Goal: Find specific page/section: Find specific page/section

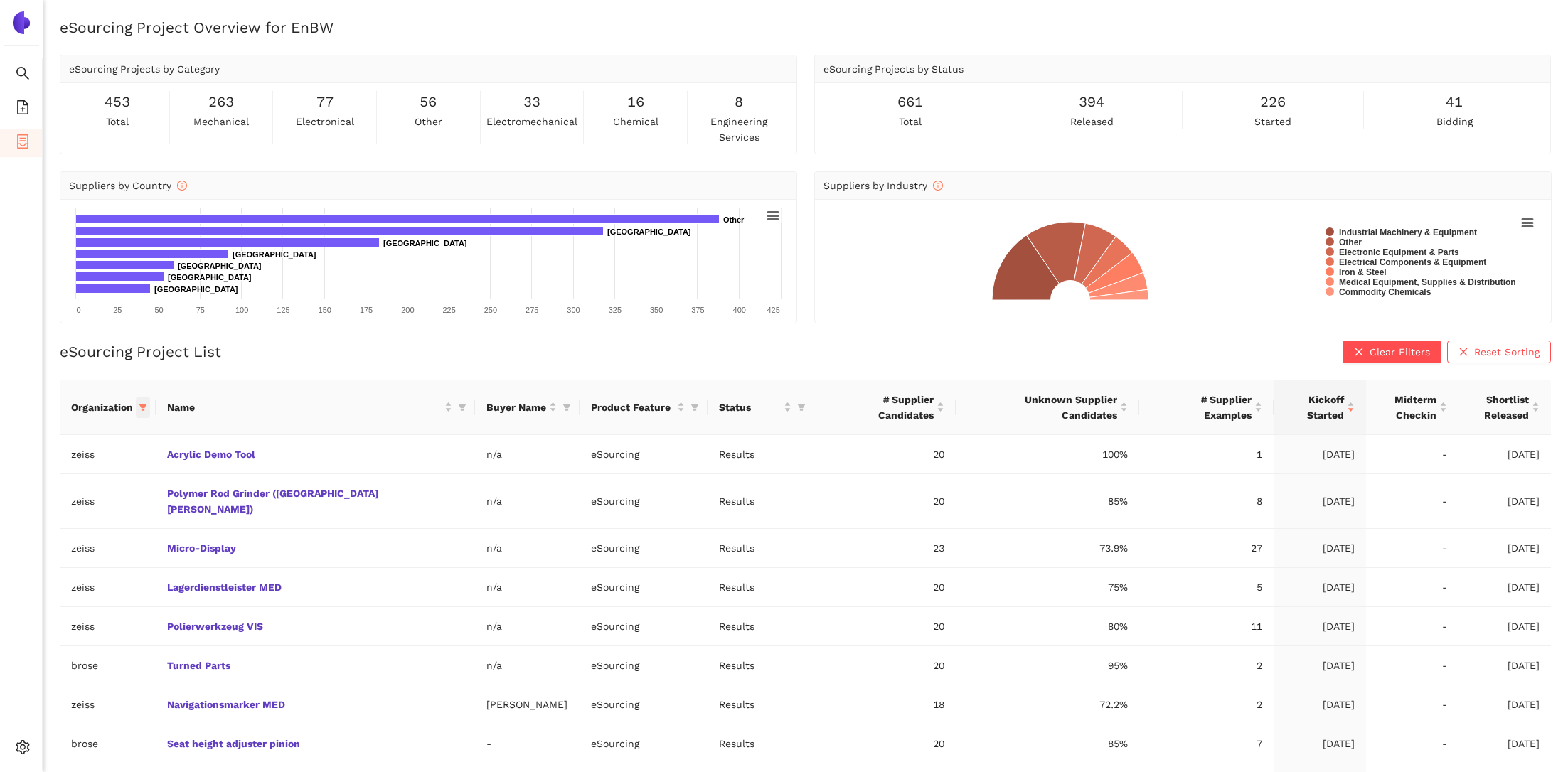
click at [147, 408] on icon "filter" at bounding box center [143, 407] width 9 height 9
click at [300, 362] on div "eSourcing Project List Clear Filters Reset Sorting Organization Name Buyer Name…" at bounding box center [805, 614] width 1491 height 547
click at [147, 407] on icon "filter" at bounding box center [143, 407] width 9 height 9
click at [166, 655] on span "OK" at bounding box center [172, 656] width 13 height 16
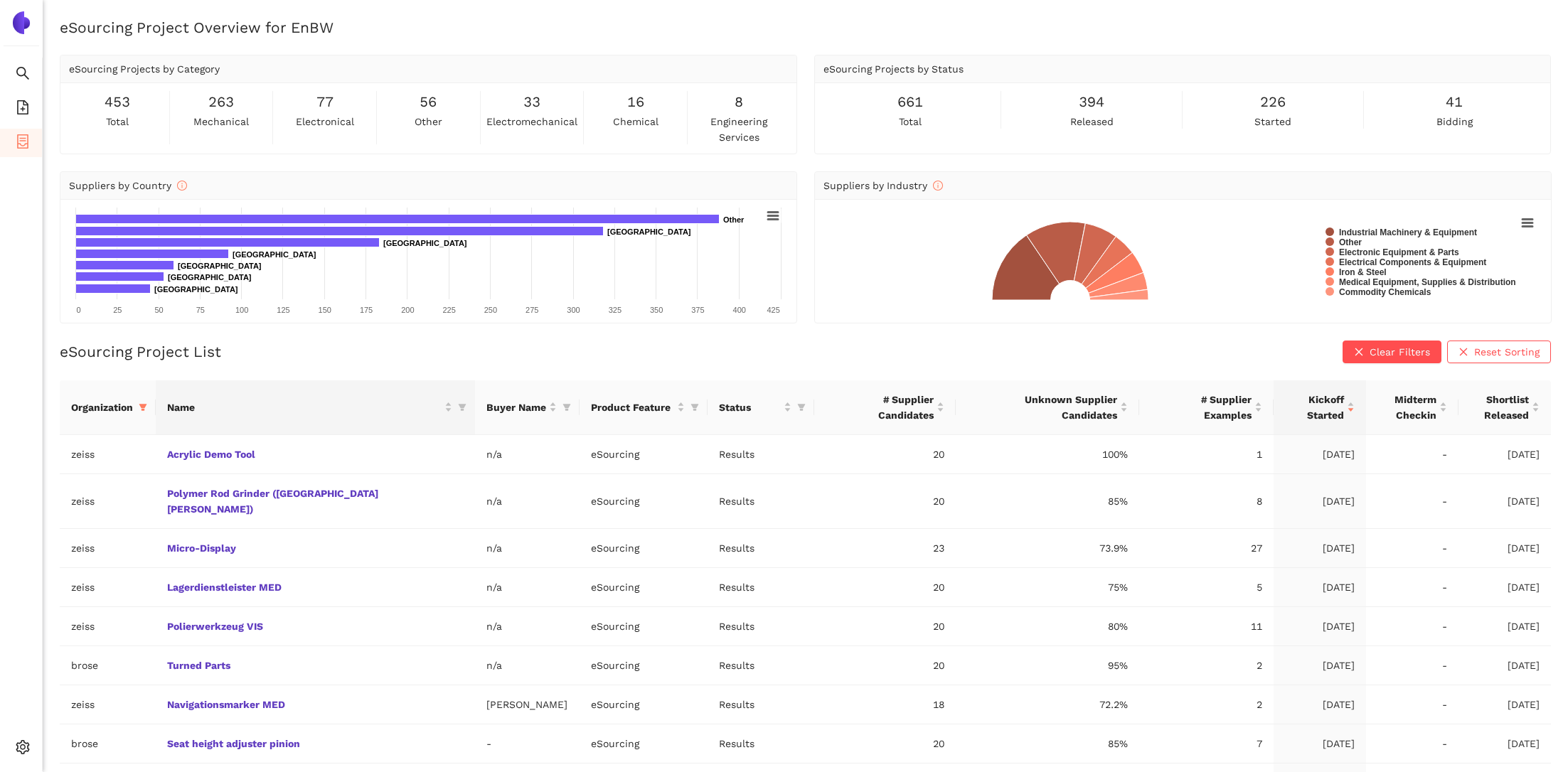
scroll to position [96, 0]
click at [147, 406] on icon "filter" at bounding box center [143, 407] width 9 height 9
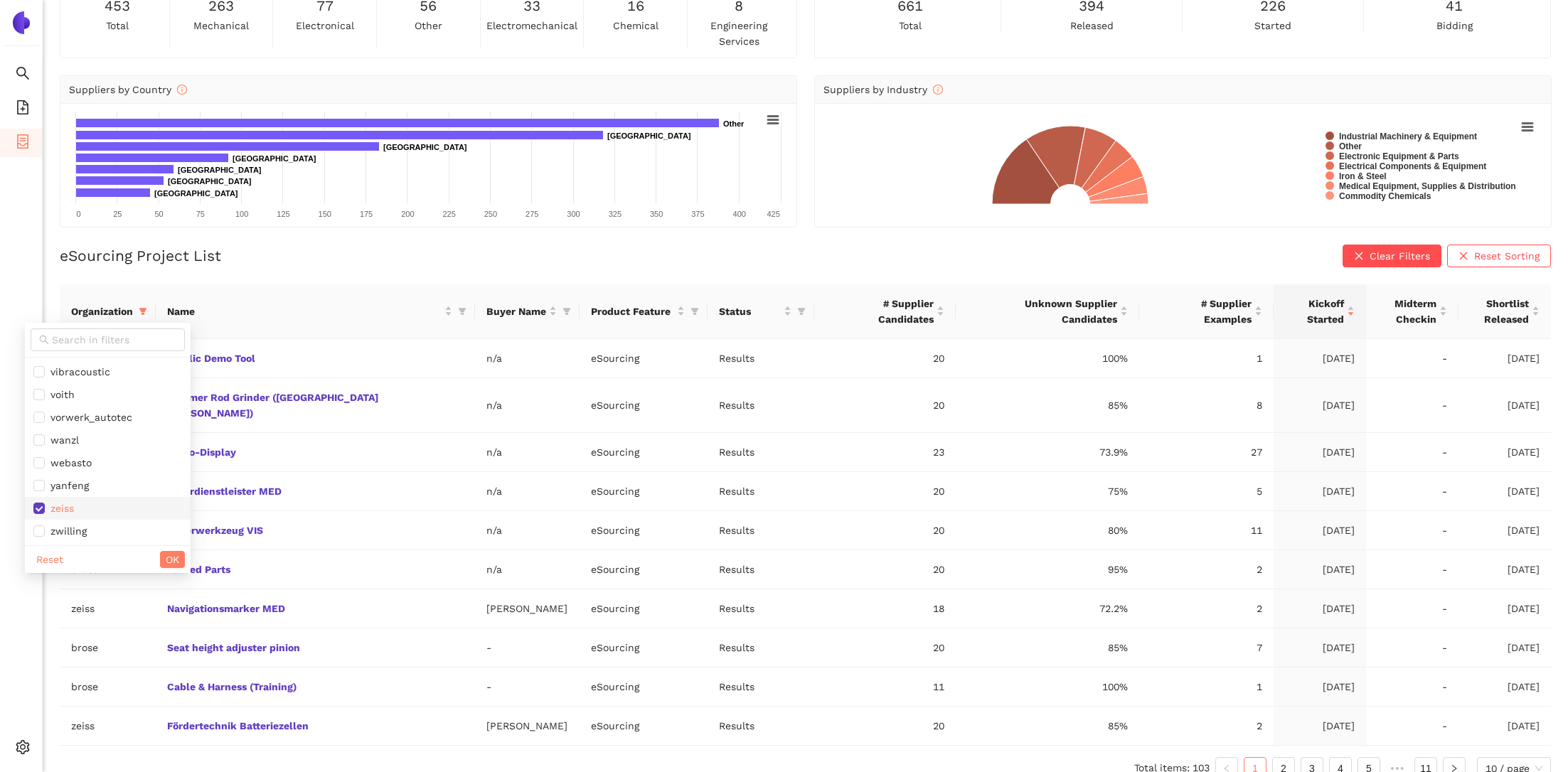
click at [92, 509] on span "zeiss" at bounding box center [108, 508] width 148 height 16
checkbox input "false"
click at [166, 558] on span "OK" at bounding box center [172, 559] width 13 height 16
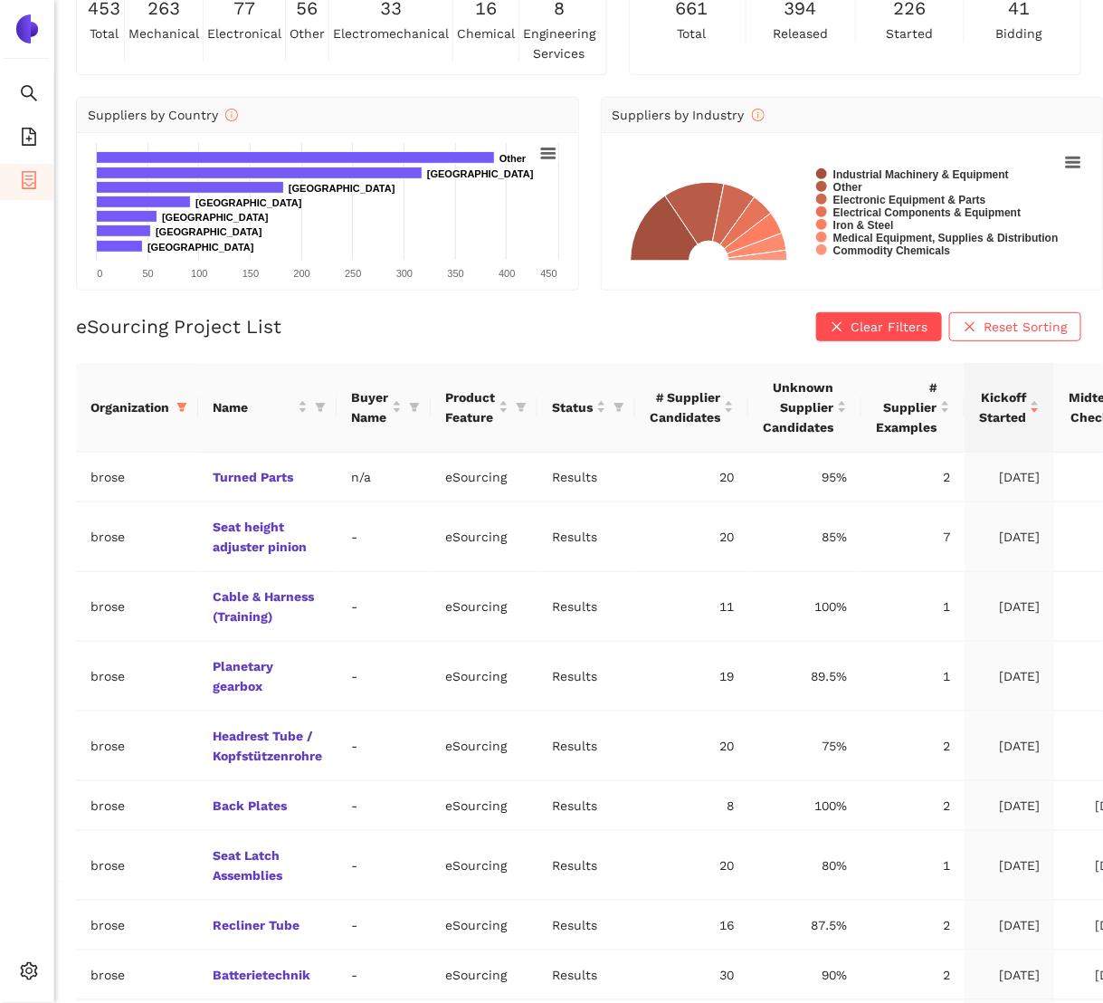
scroll to position [221, 0]
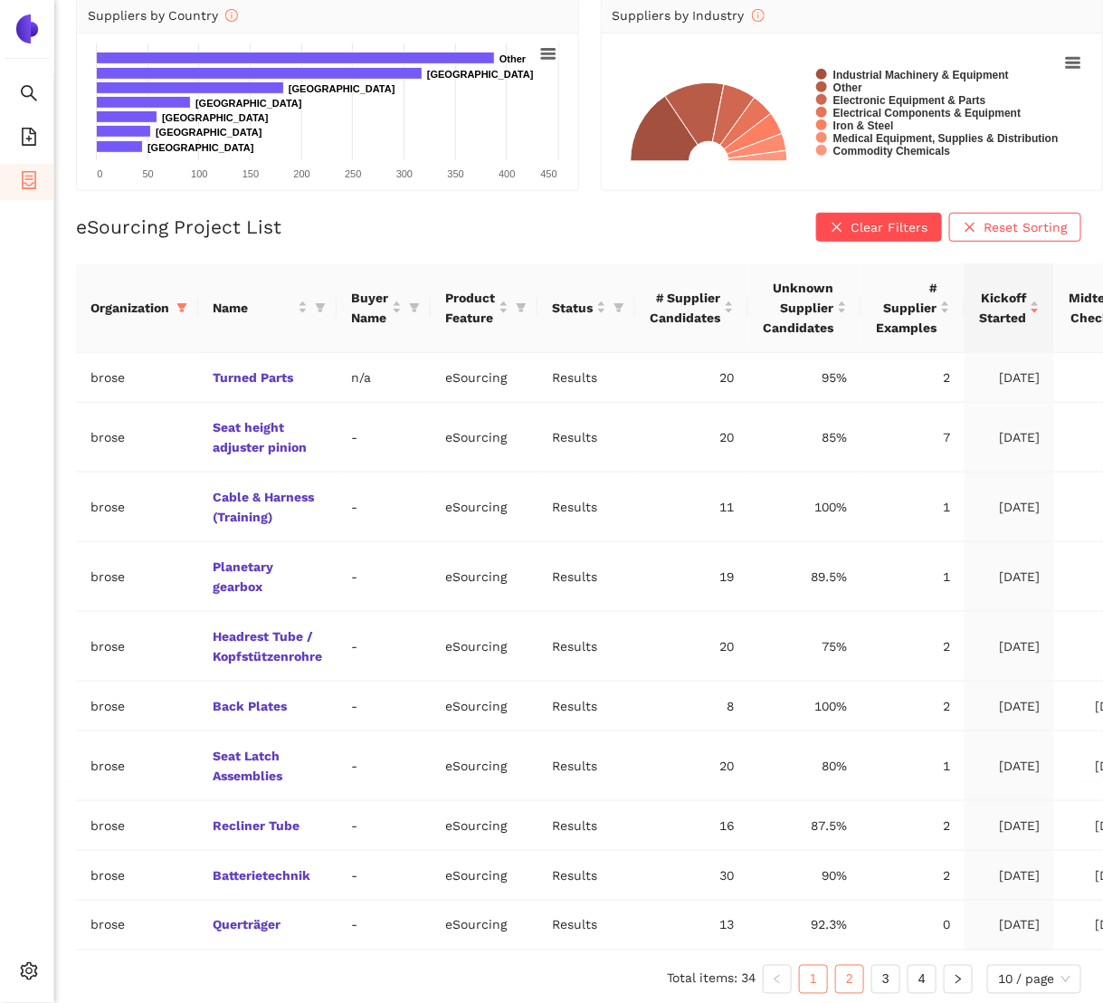
click at [845, 979] on link "2" at bounding box center [849, 979] width 27 height 27
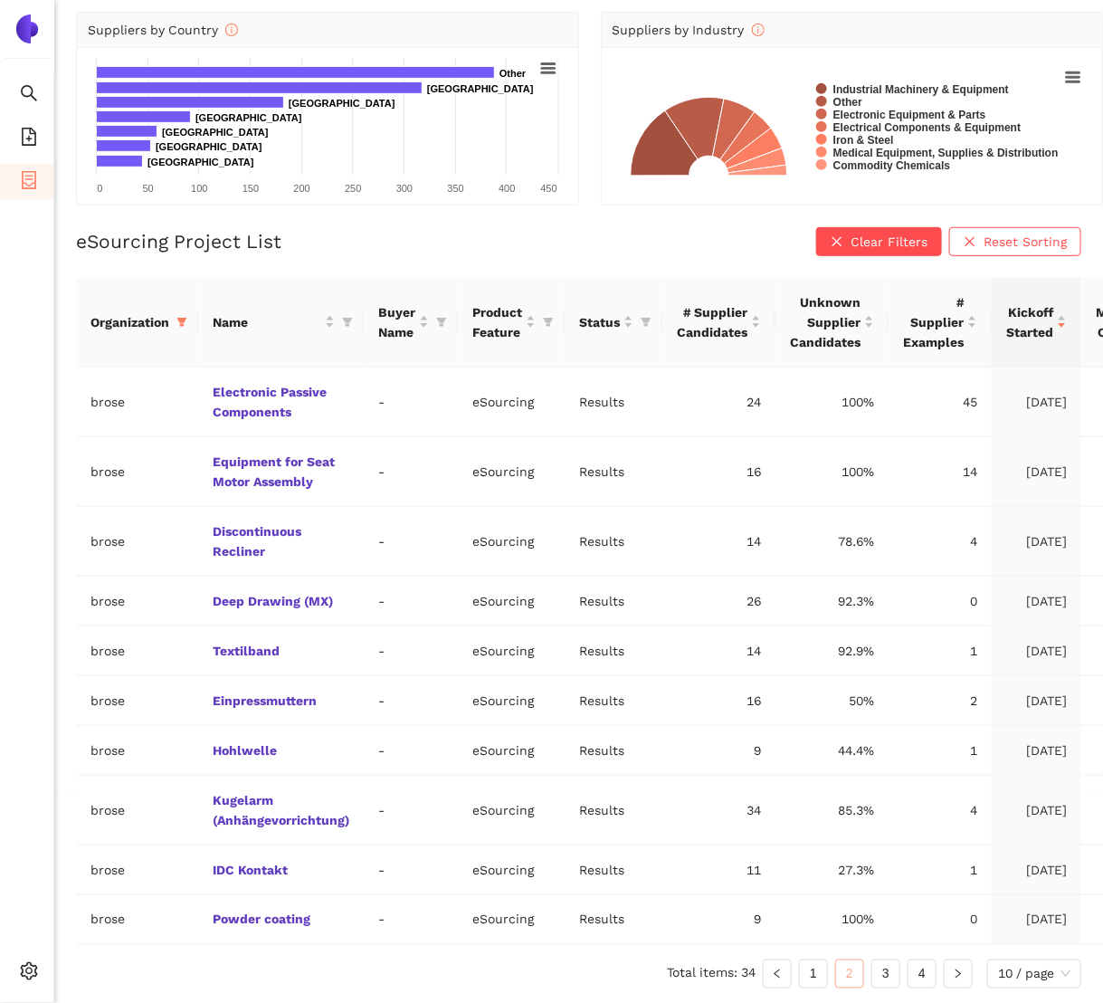
scroll to position [201, 0]
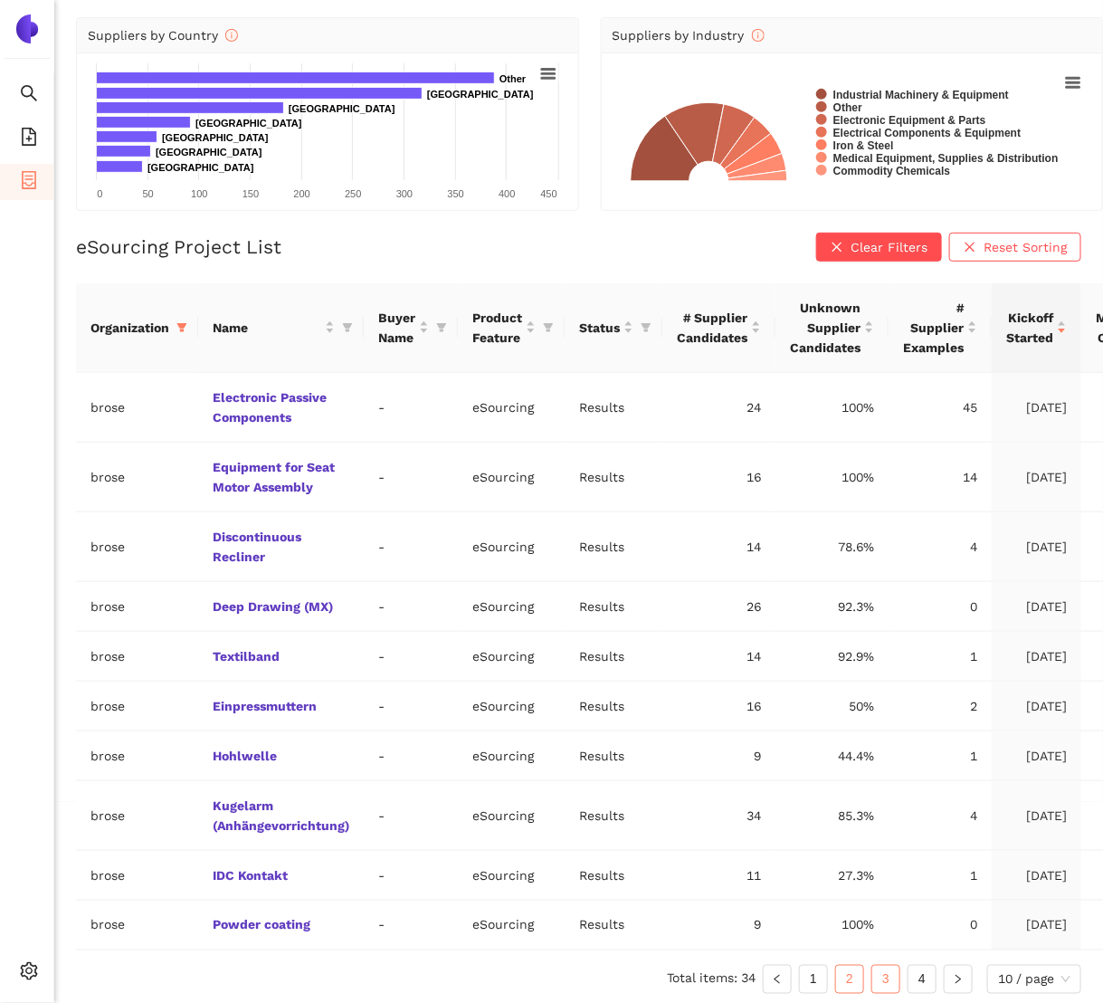
click at [889, 970] on link "3" at bounding box center [886, 979] width 27 height 27
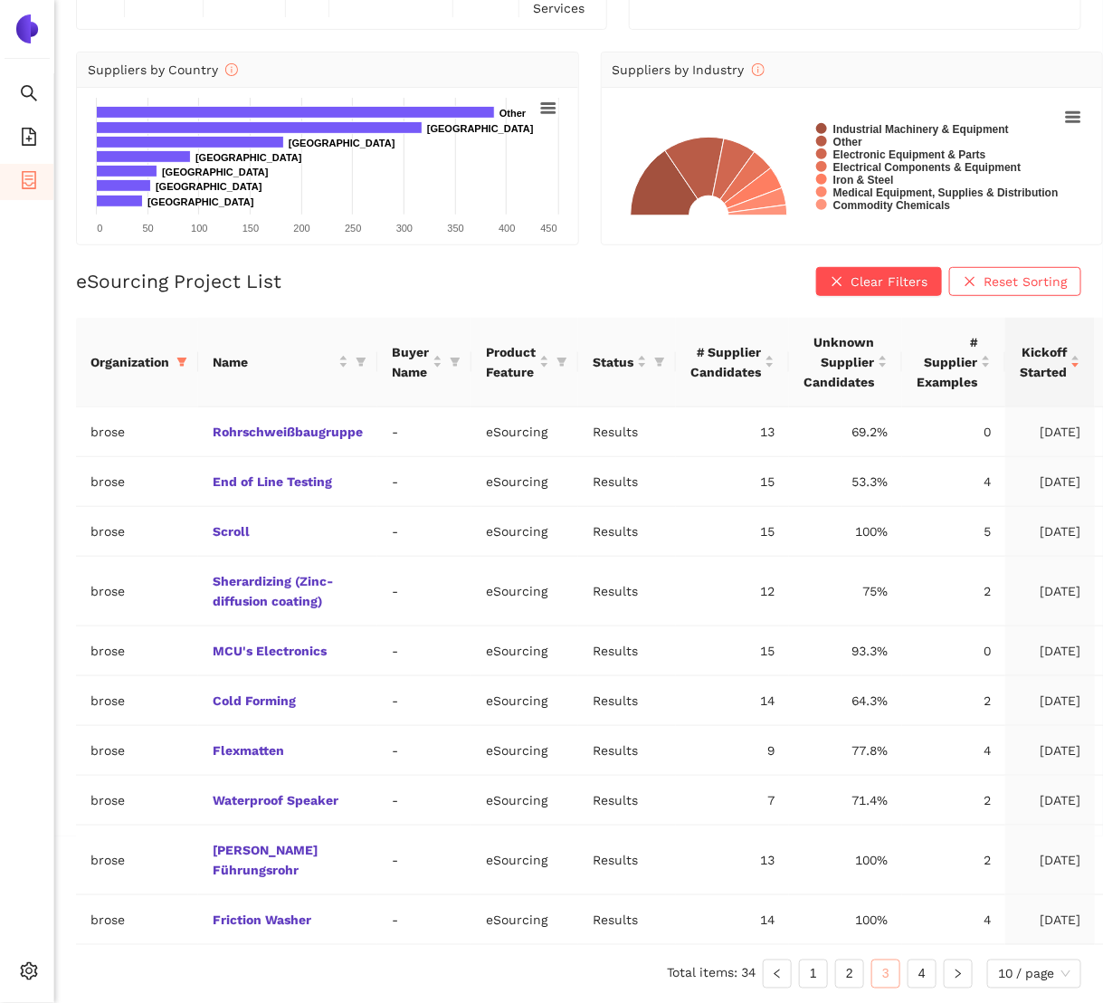
scroll to position [141, 0]
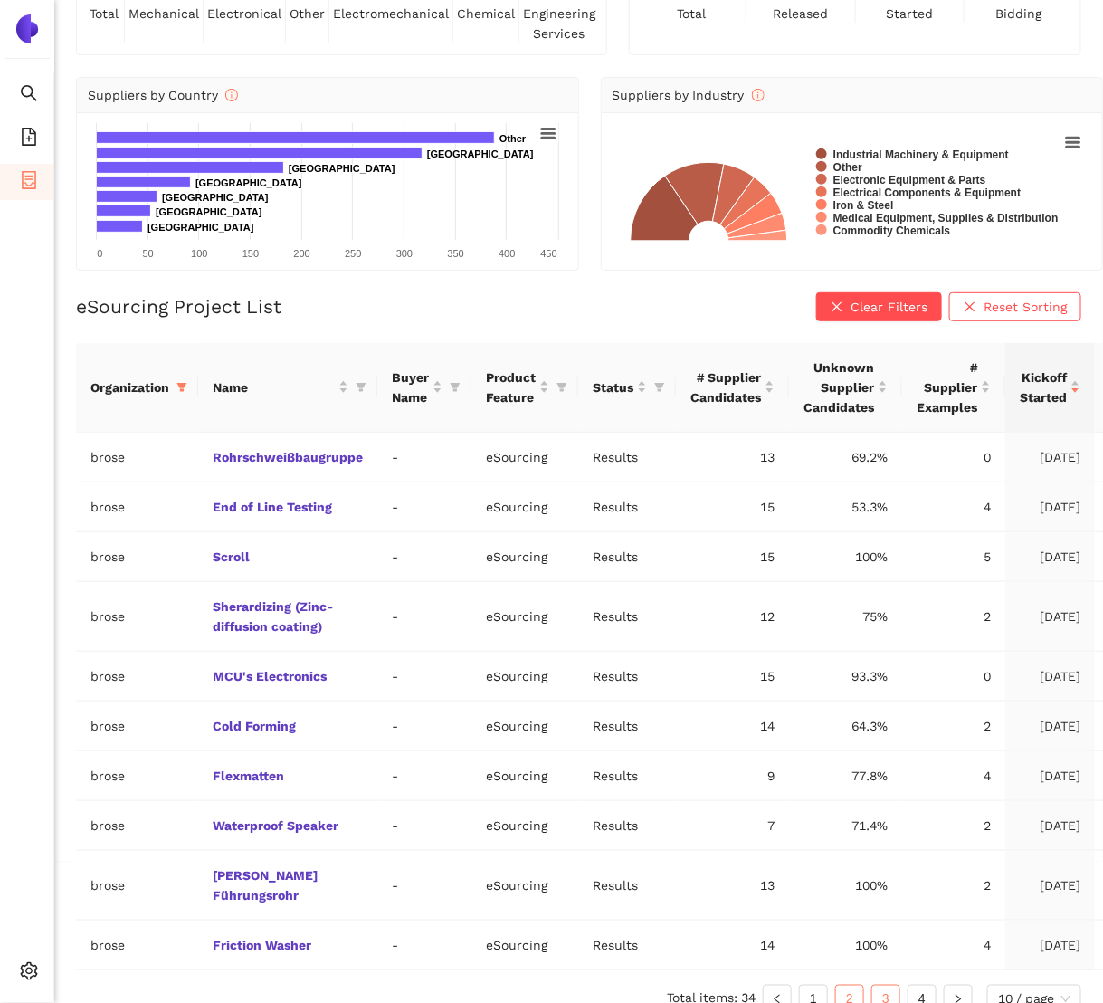
click at [853, 982] on link "2" at bounding box center [849, 999] width 27 height 27
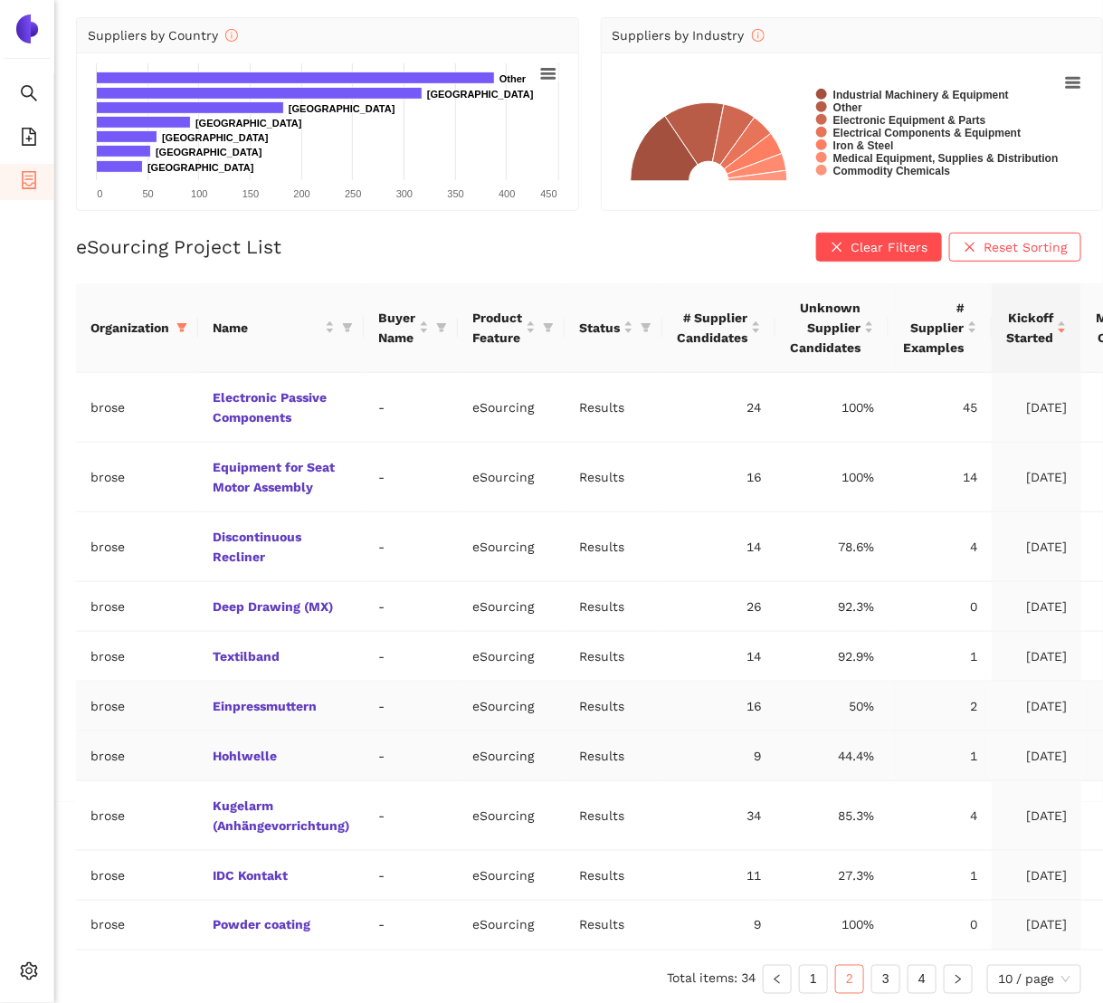
scroll to position [201, 107]
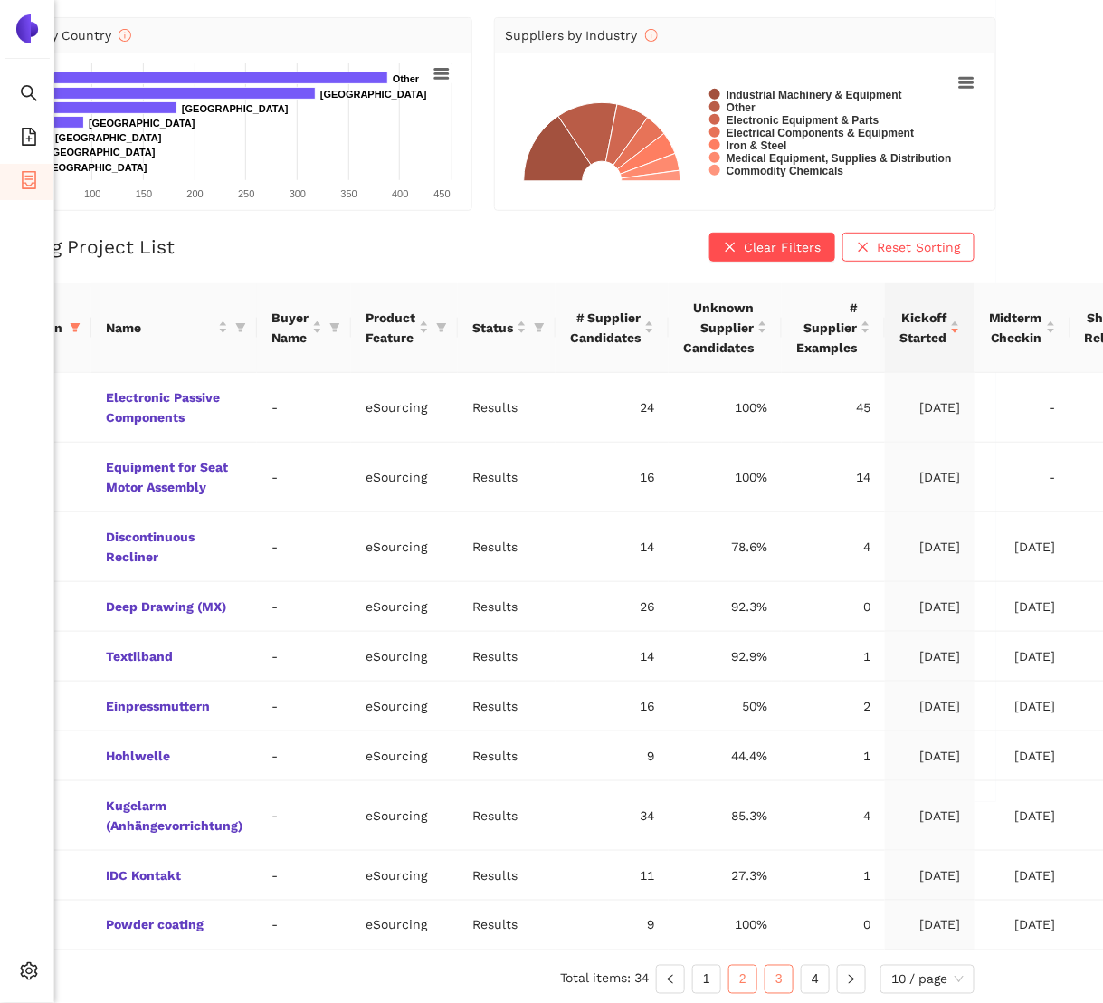
click at [784, 970] on link "3" at bounding box center [779, 979] width 27 height 27
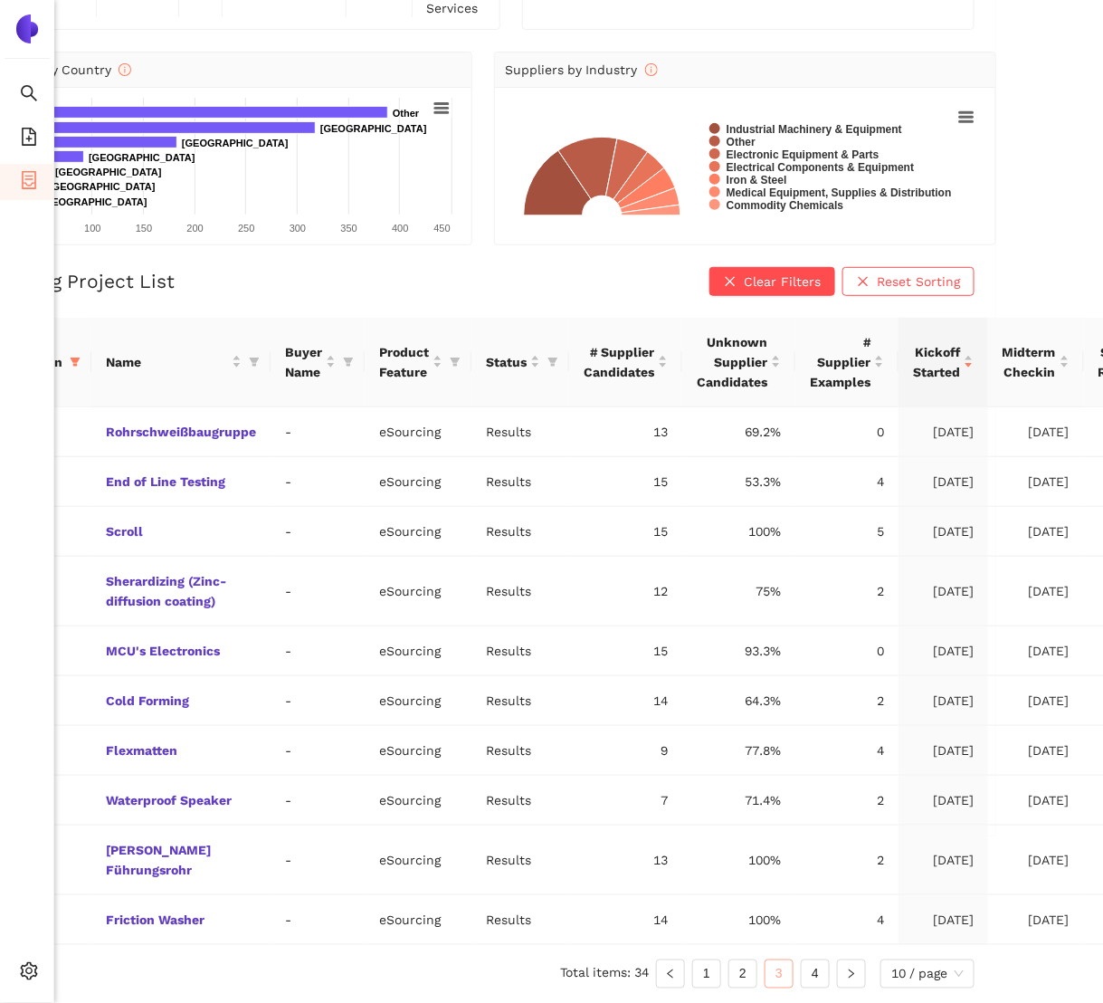
scroll to position [141, 107]
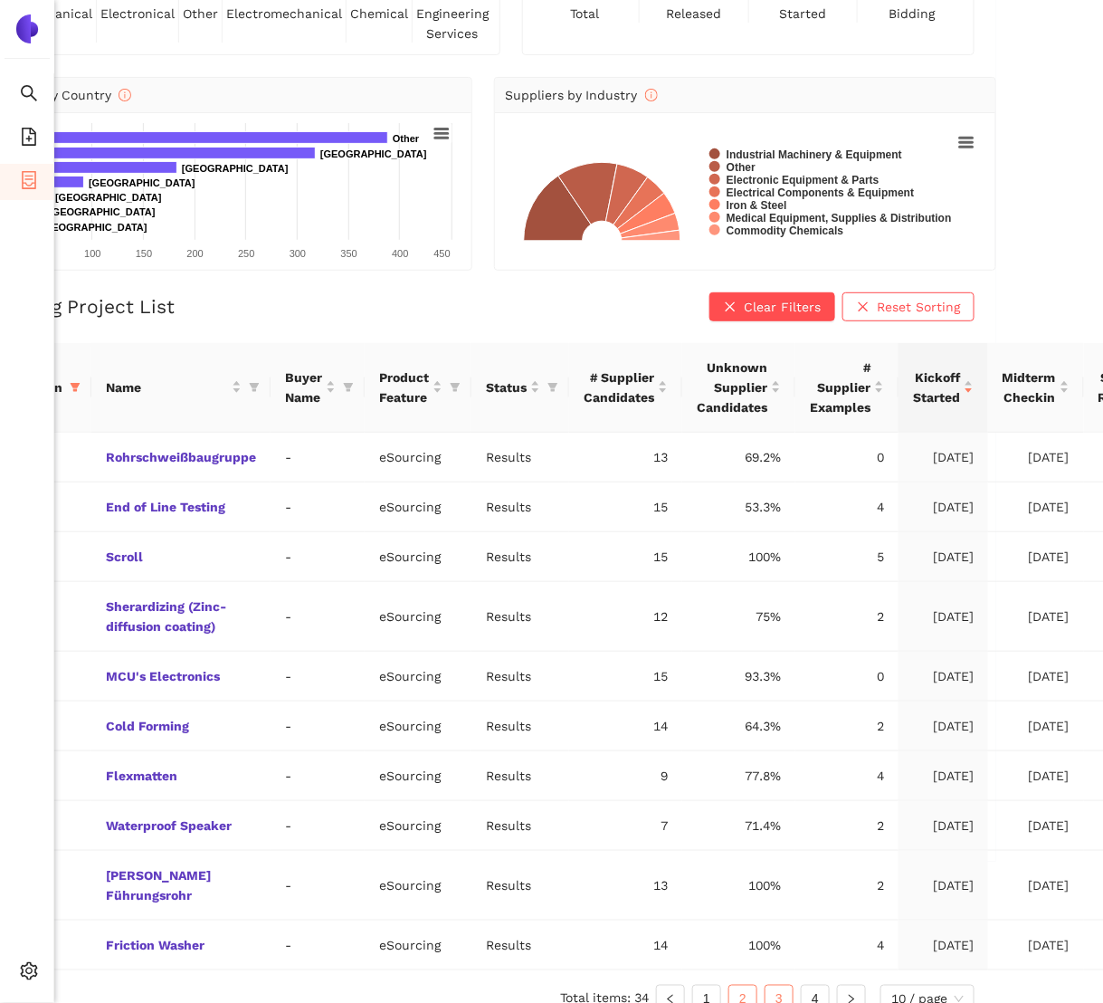
click at [740, 982] on link "2" at bounding box center [743, 999] width 27 height 27
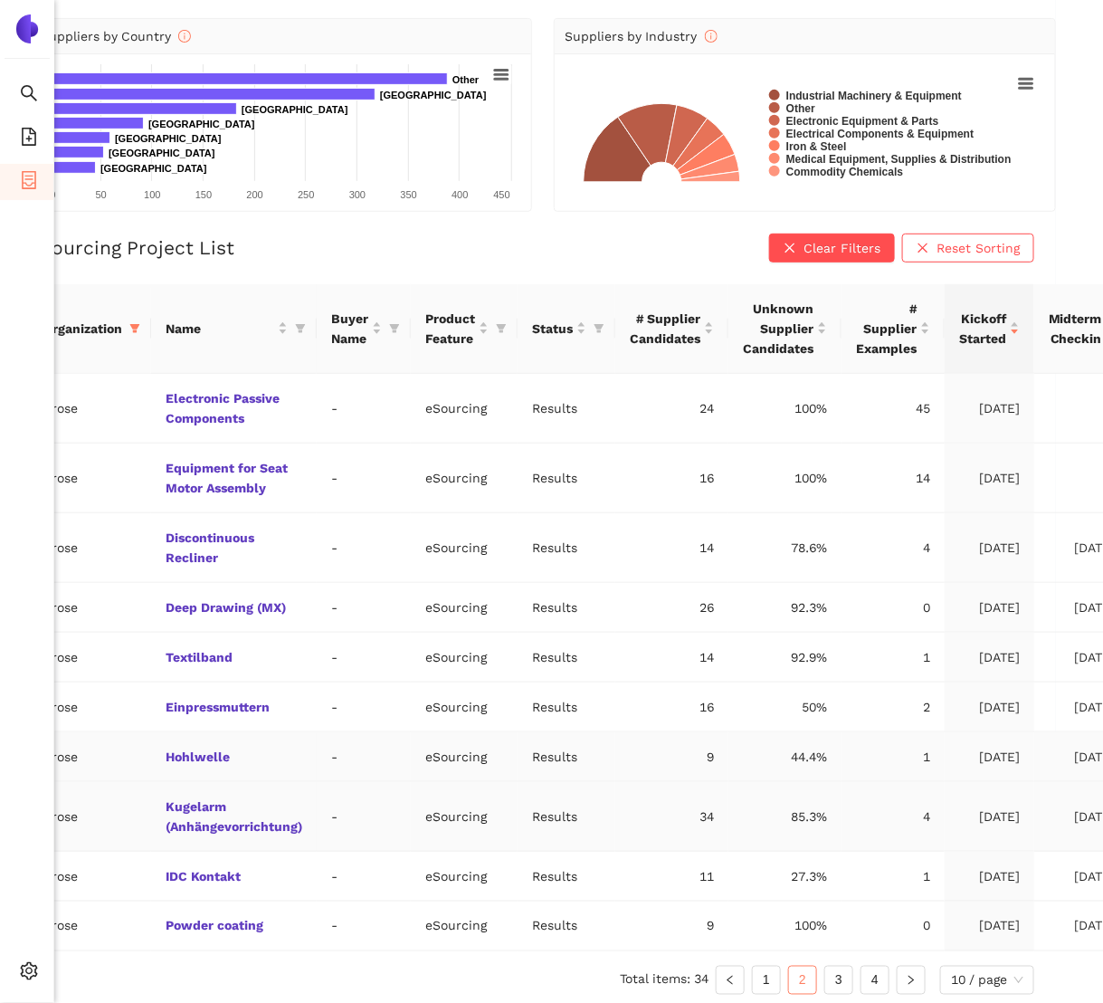
scroll to position [200, 0]
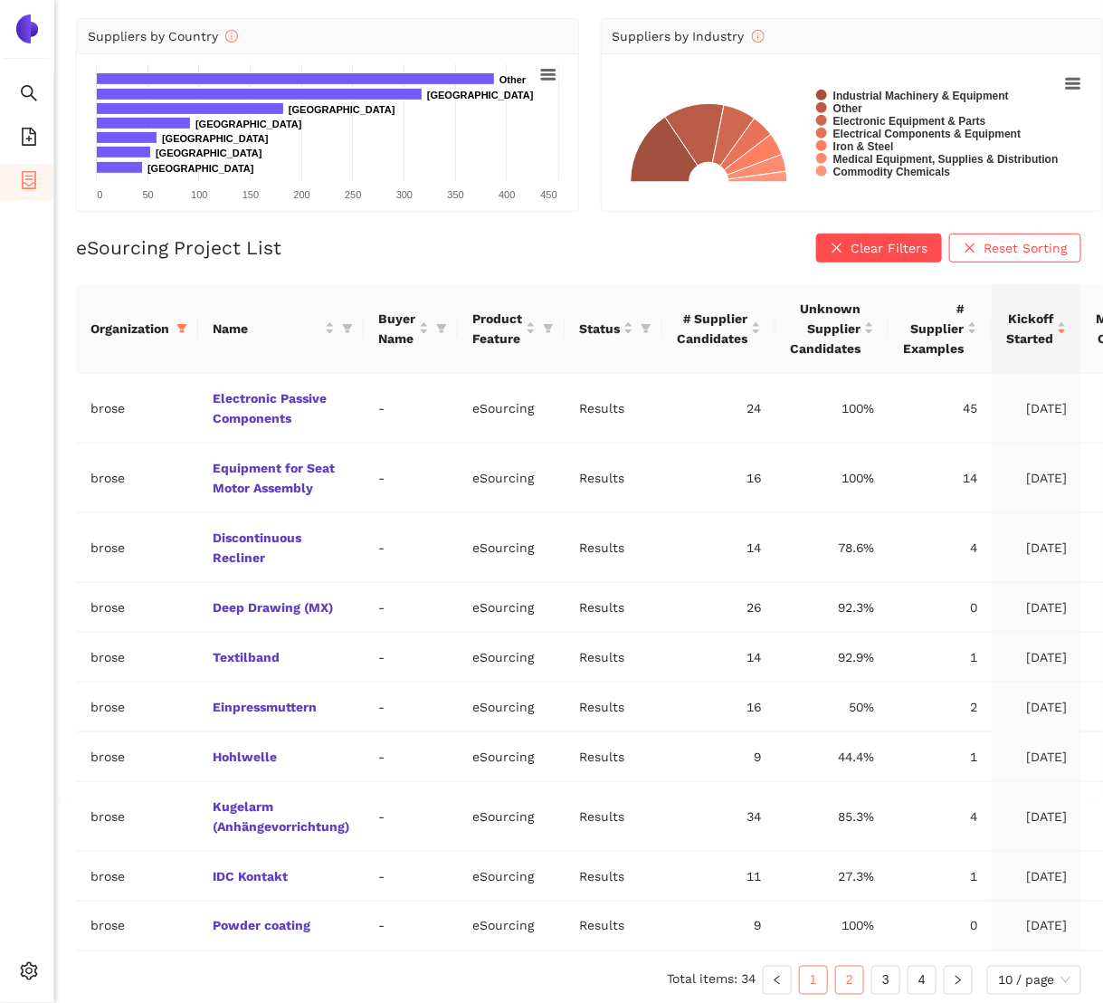
click at [818, 976] on link "1" at bounding box center [813, 980] width 27 height 27
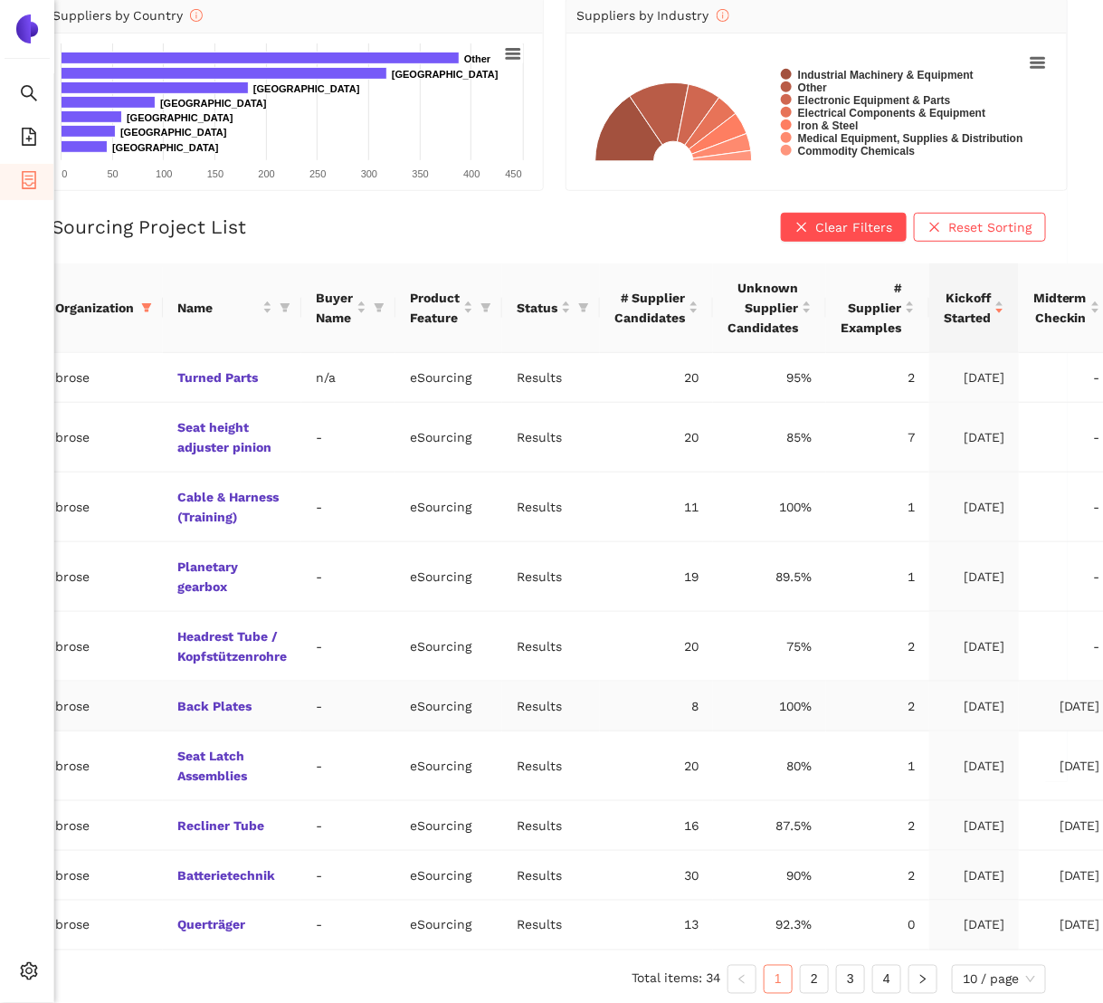
scroll to position [221, 38]
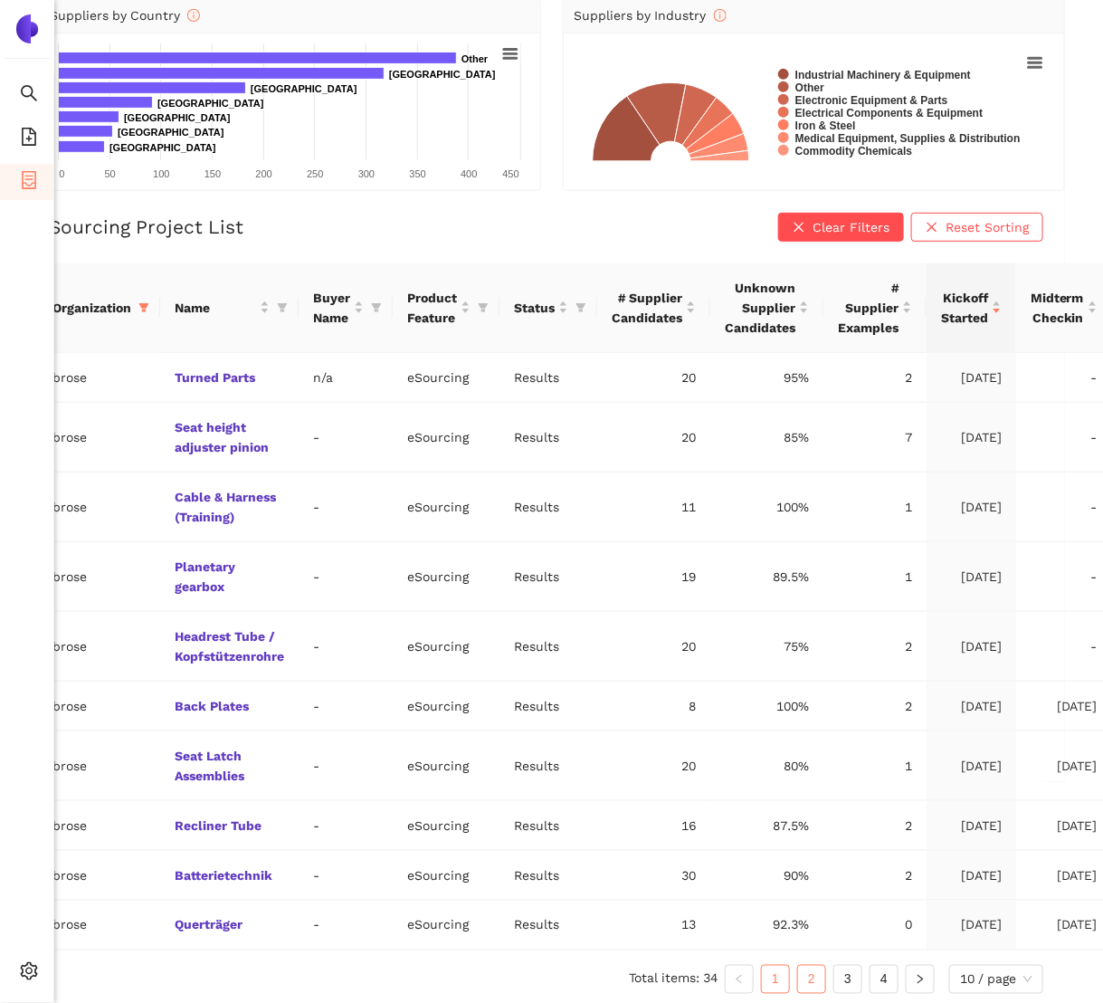
click at [804, 970] on link "2" at bounding box center [811, 979] width 27 height 27
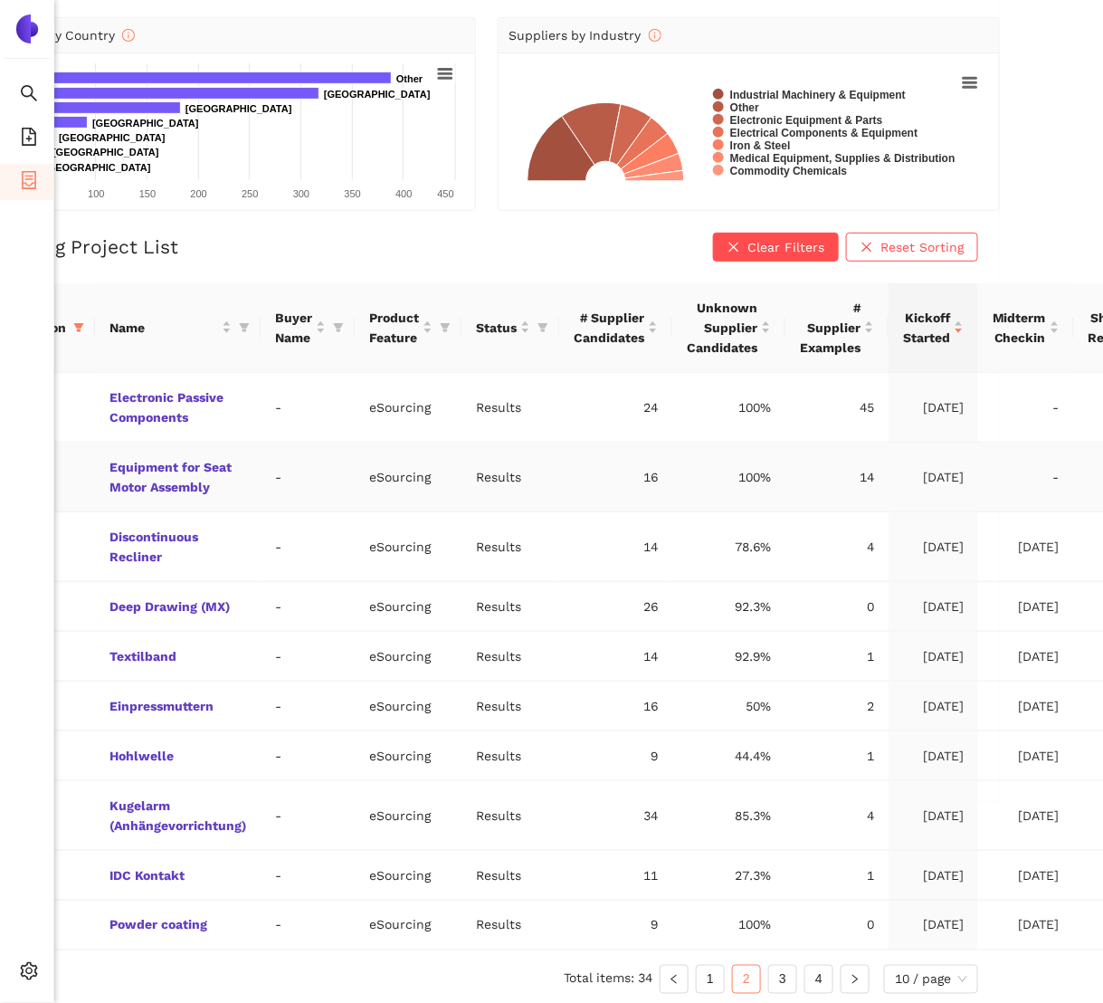
scroll to position [201, 181]
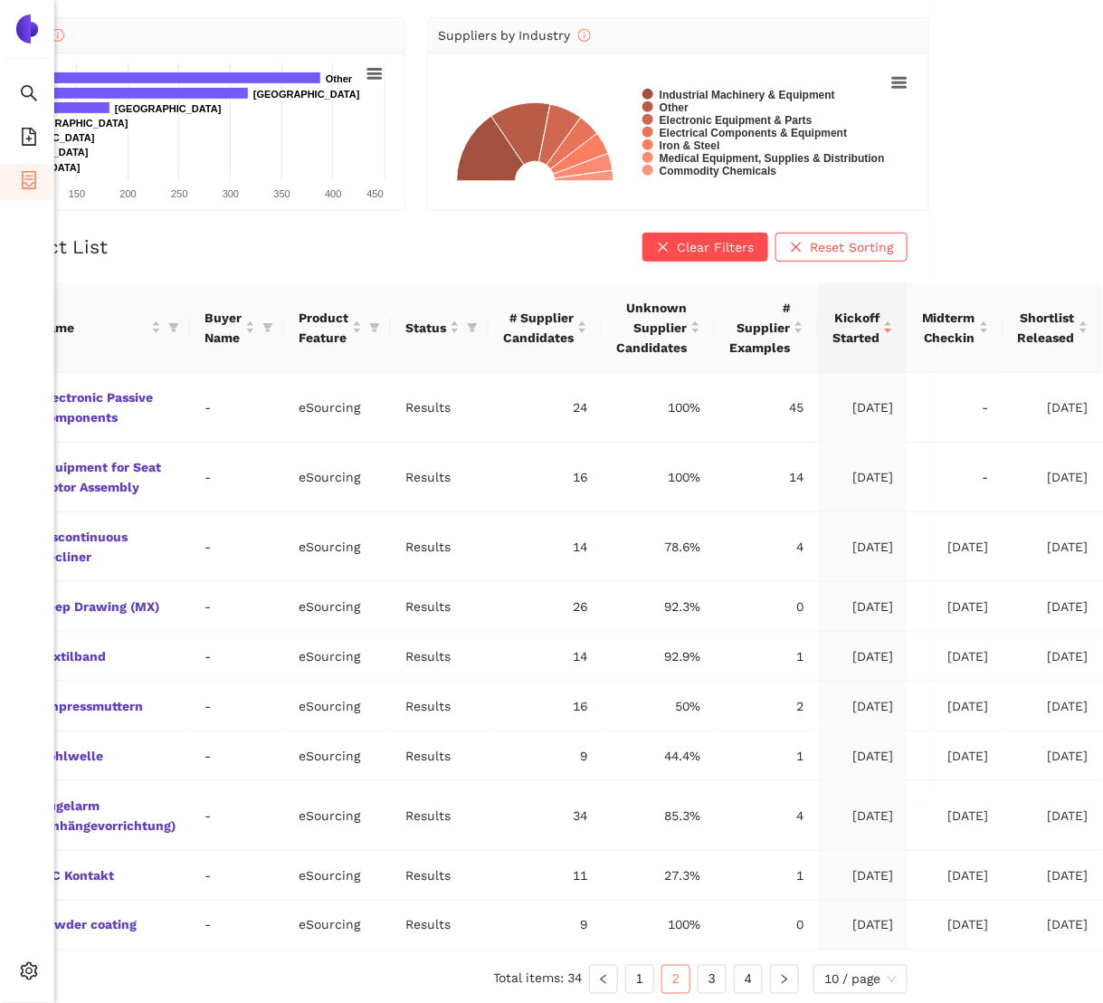
click at [614, 982] on ul "Total items: 34 1 2 3 4 10 / page" at bounding box center [405, 979] width 1006 height 29
click at [633, 976] on link "1" at bounding box center [639, 979] width 27 height 27
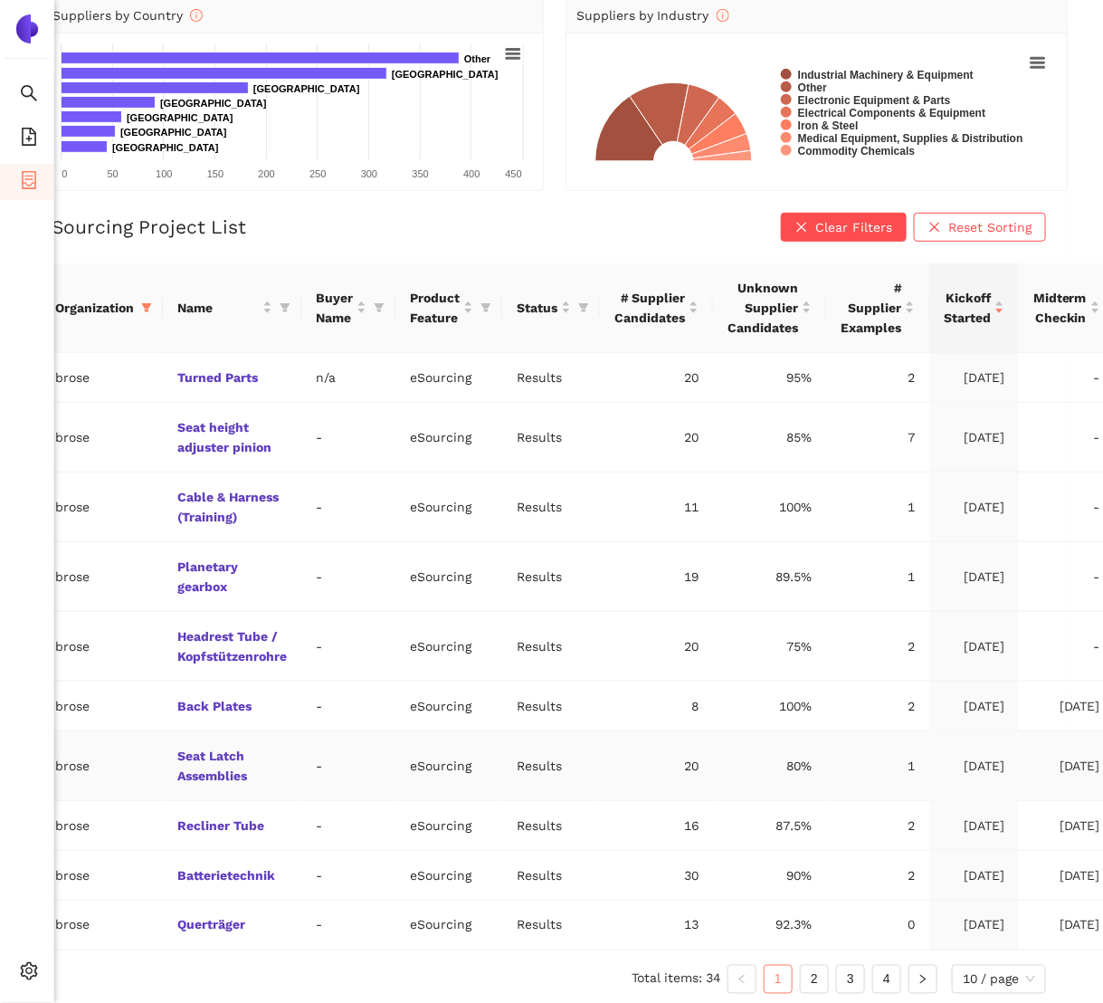
scroll to position [221, 0]
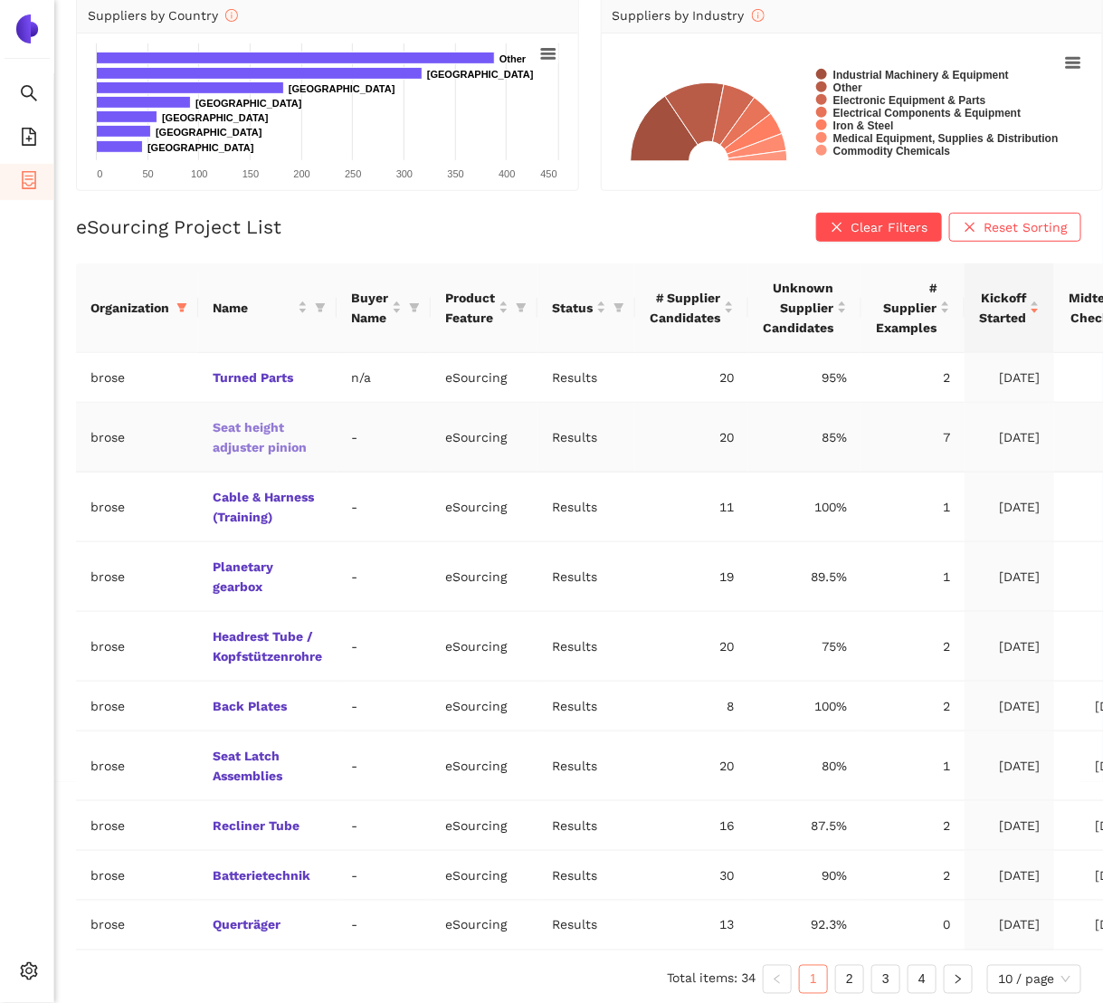
click at [0, 0] on link "Seat height adjuster pinion" at bounding box center [0, 0] width 0 height 0
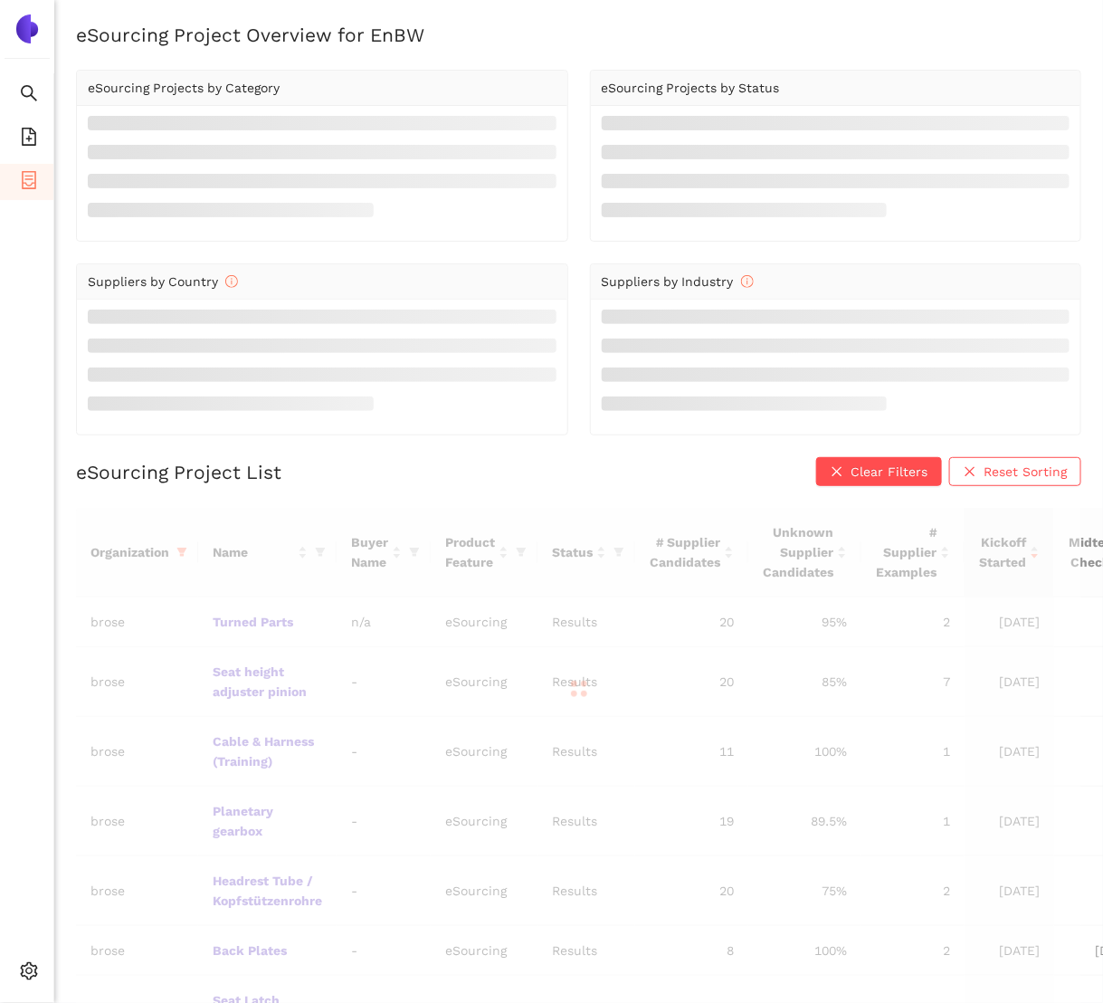
scroll to position [221, 0]
